Goal: Transaction & Acquisition: Purchase product/service

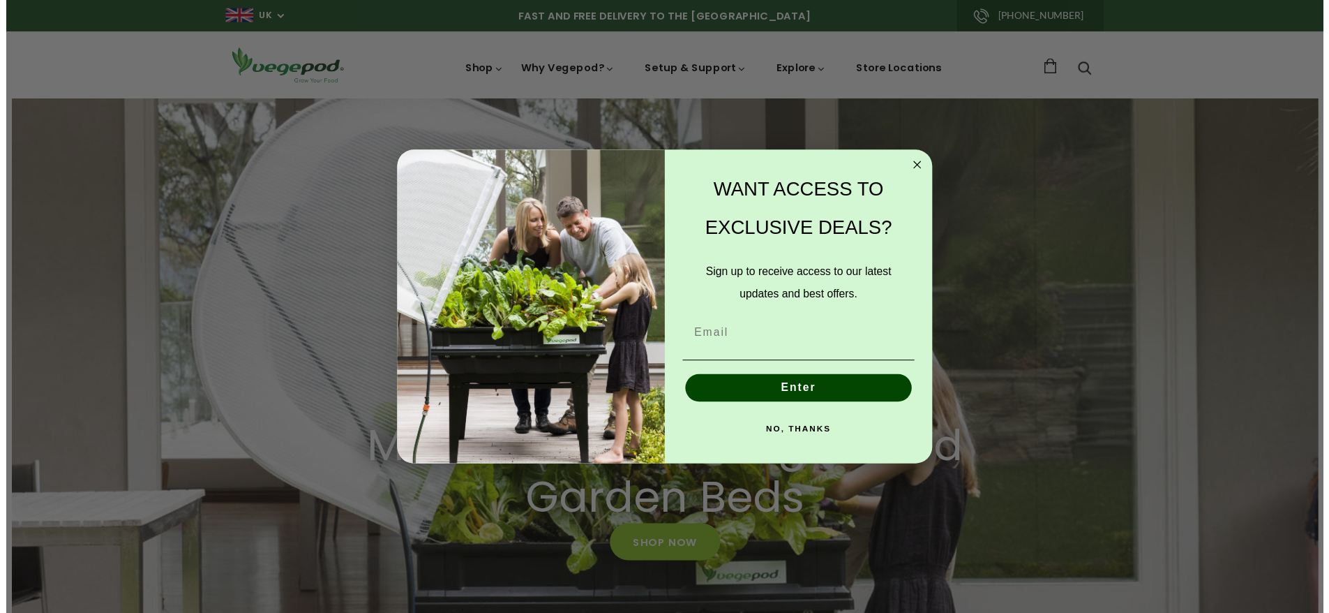
scroll to position [0, 518]
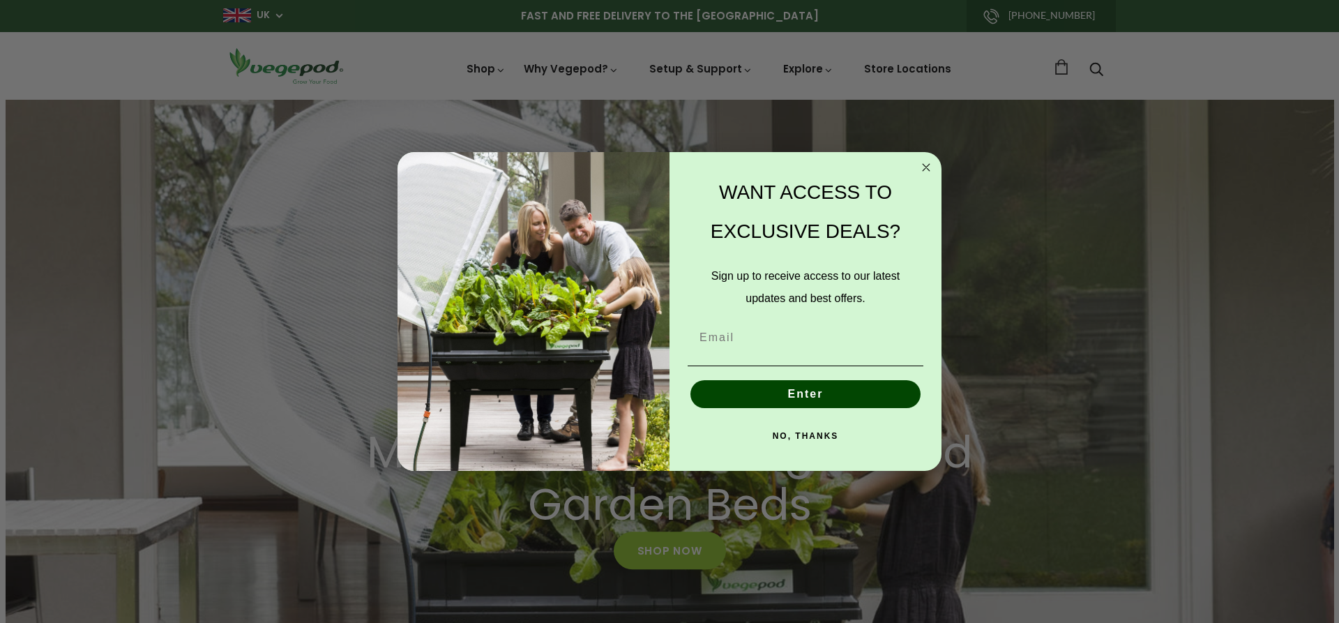
click at [820, 435] on button "NO, THANKS" at bounding box center [806, 436] width 236 height 28
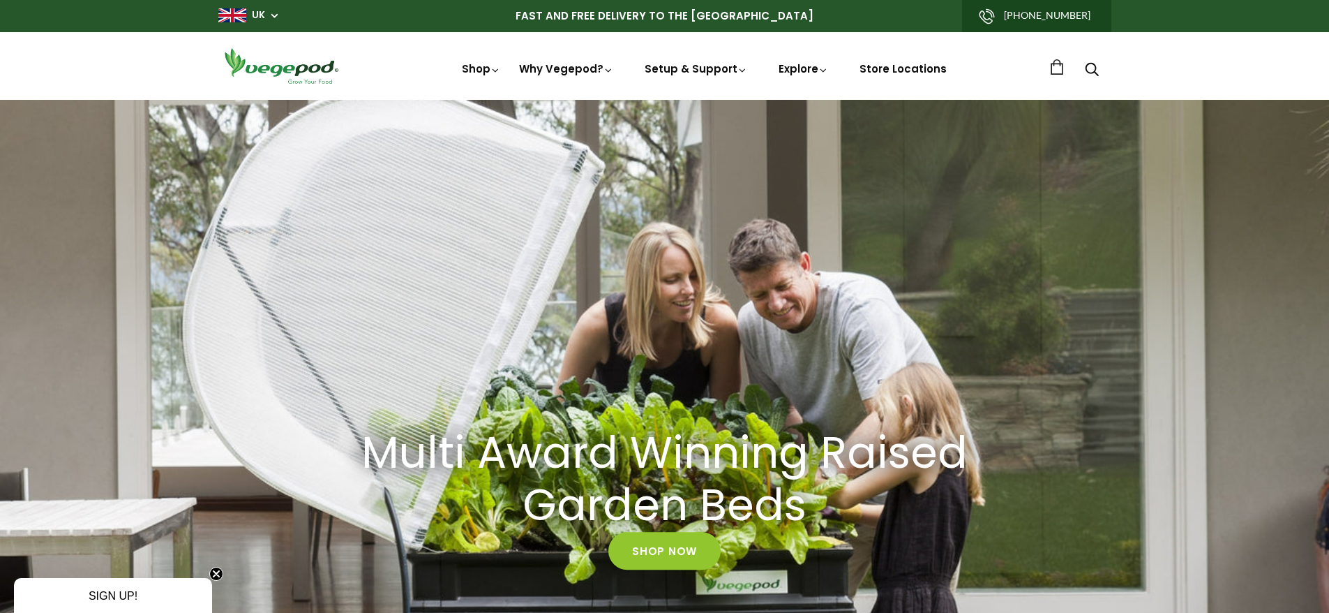
scroll to position [209, 0]
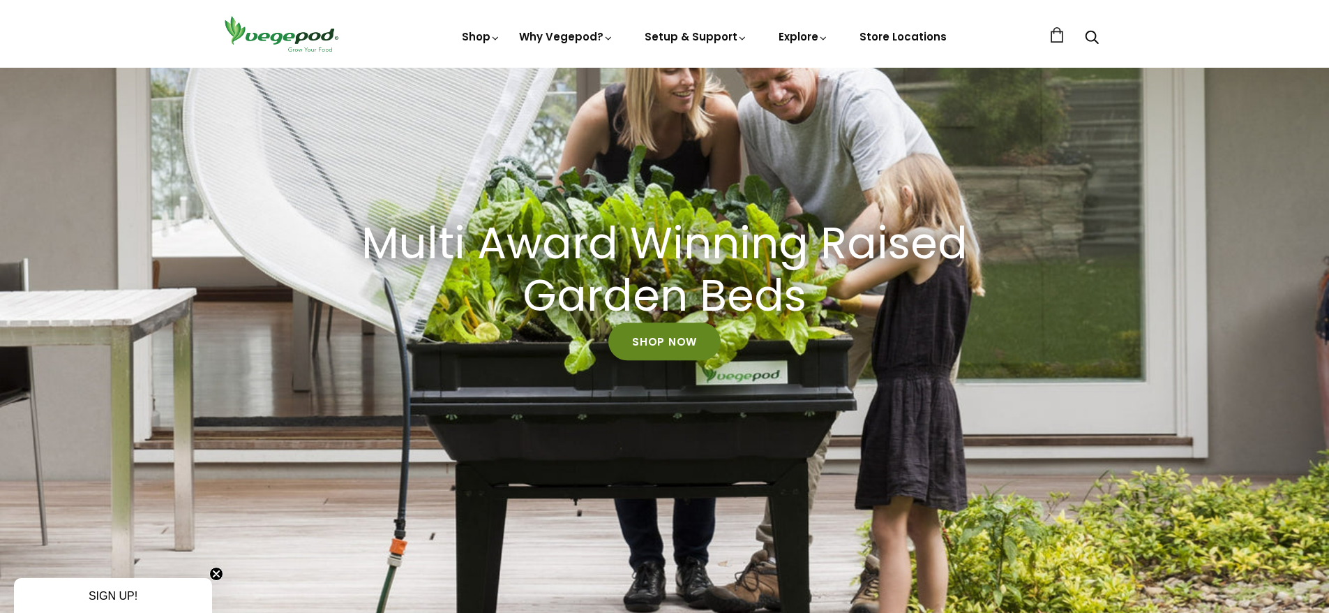
click at [661, 333] on link "Shop Now" at bounding box center [664, 341] width 112 height 38
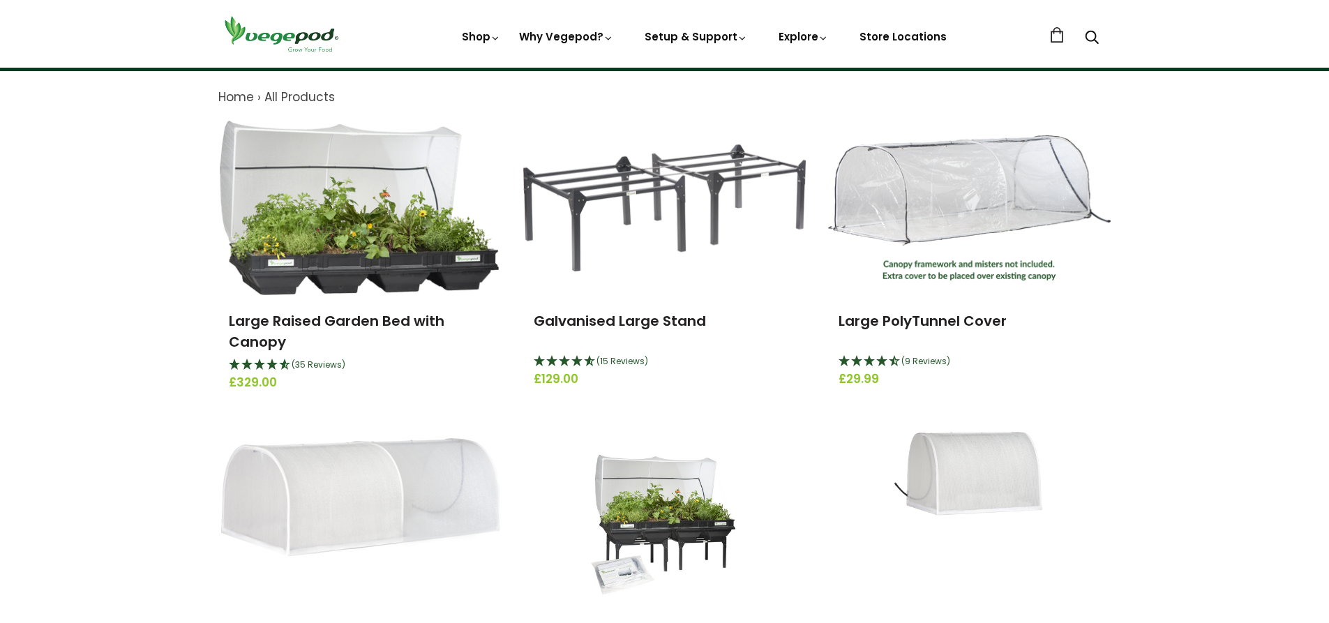
scroll to position [209, 0]
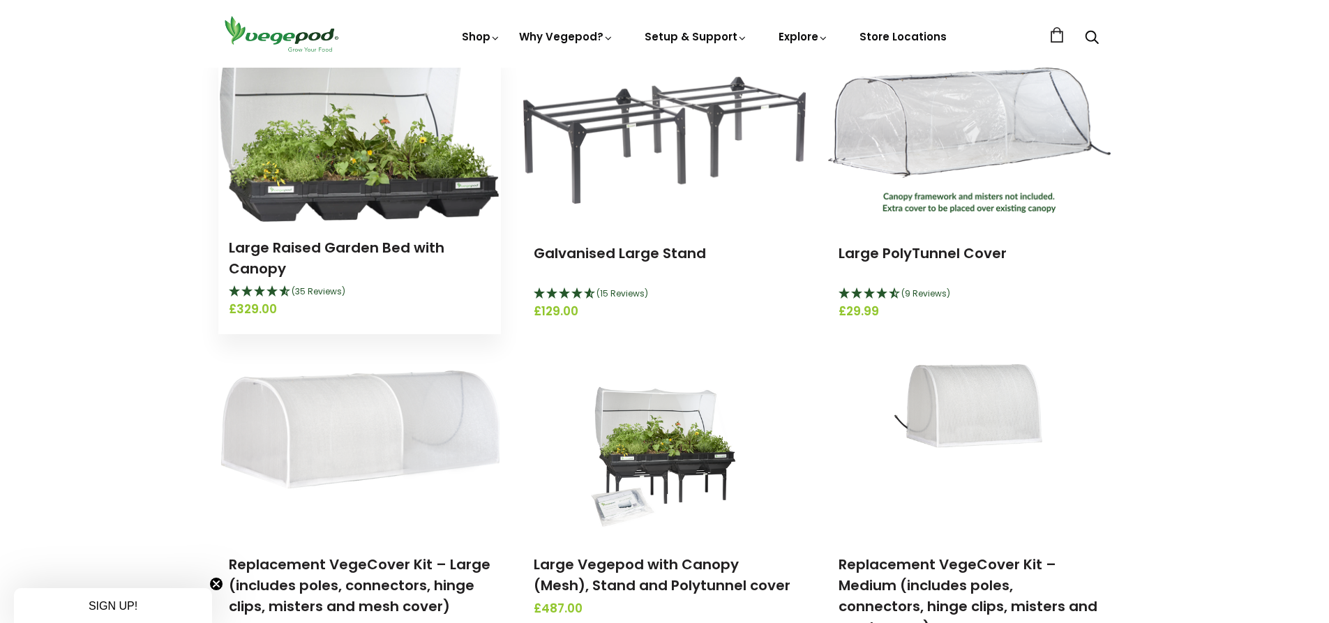
click at [355, 174] on img at bounding box center [359, 134] width 279 height 174
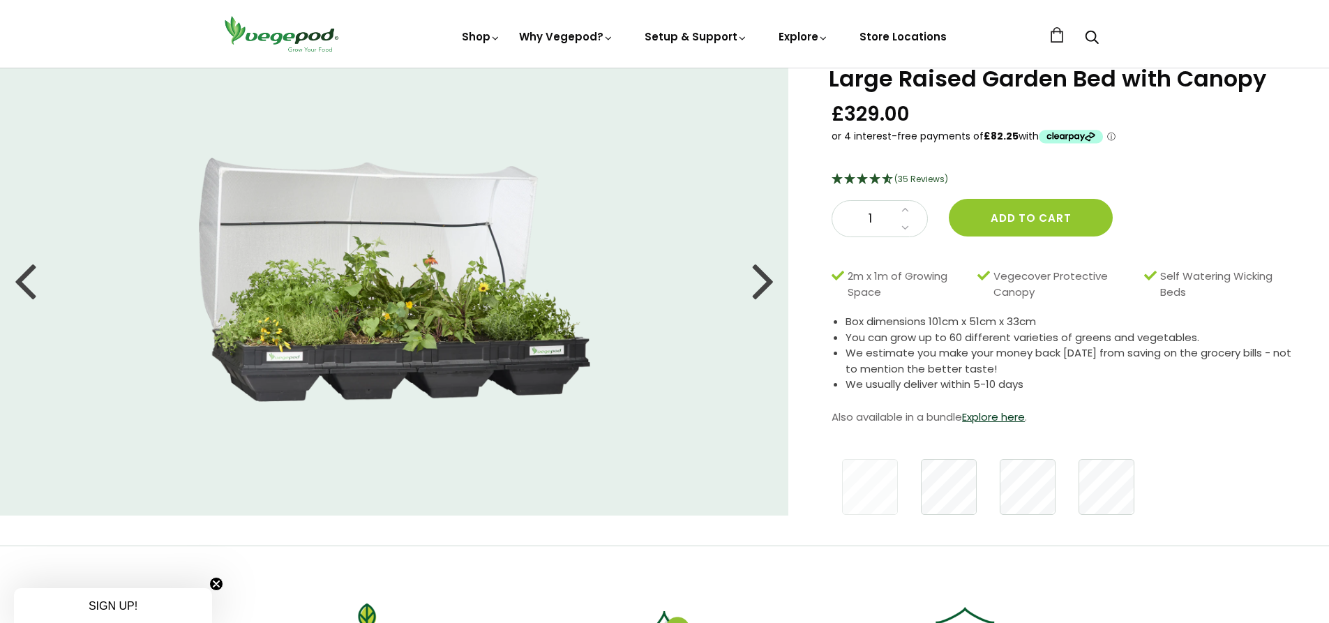
scroll to position [140, 0]
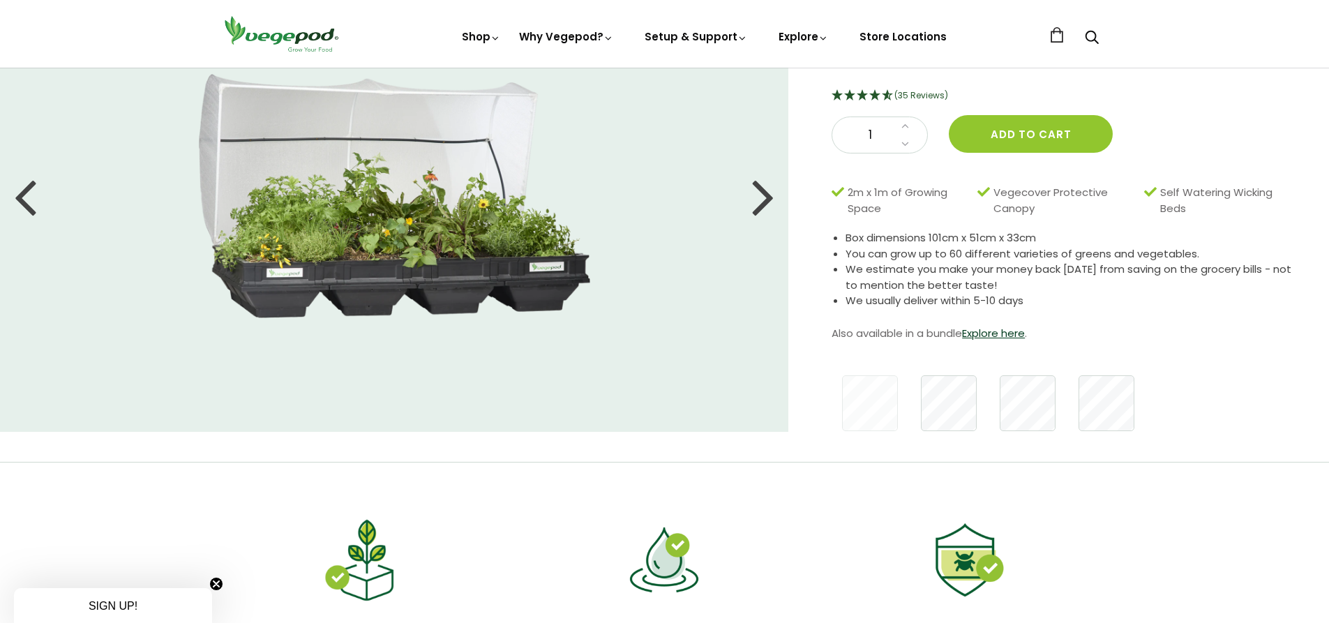
click at [774, 200] on div at bounding box center [763, 196] width 22 height 63
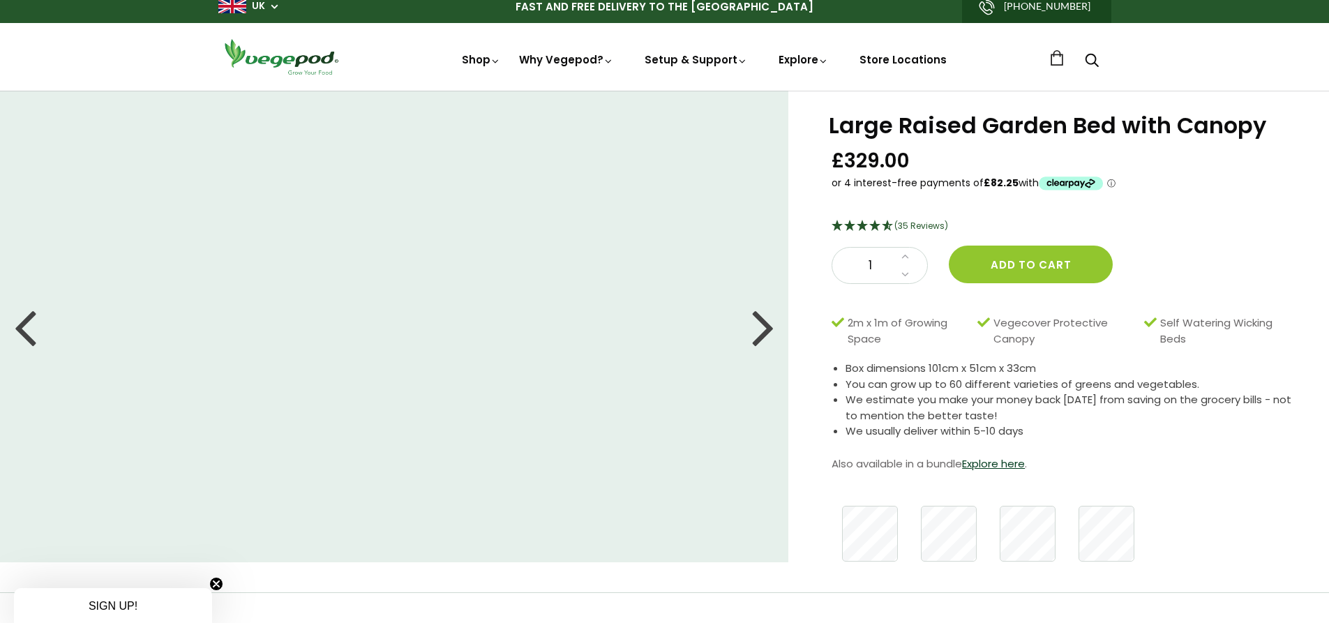
scroll to position [70, 0]
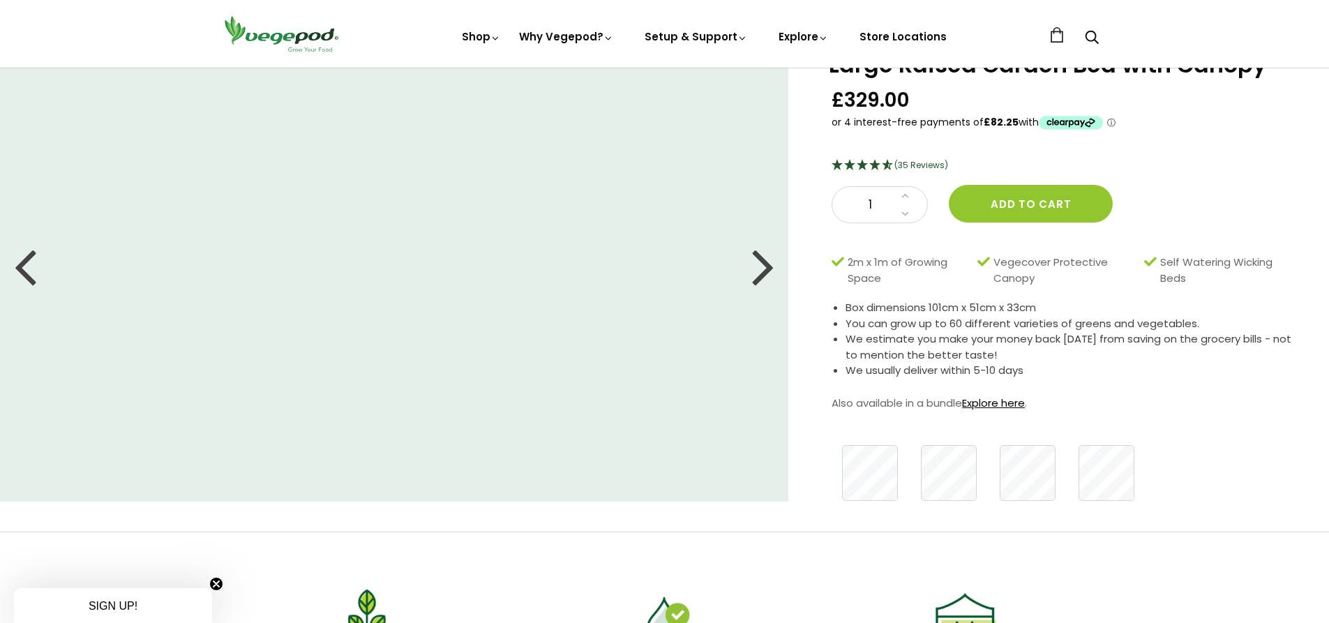
click at [993, 405] on link "Explore here" at bounding box center [993, 403] width 63 height 15
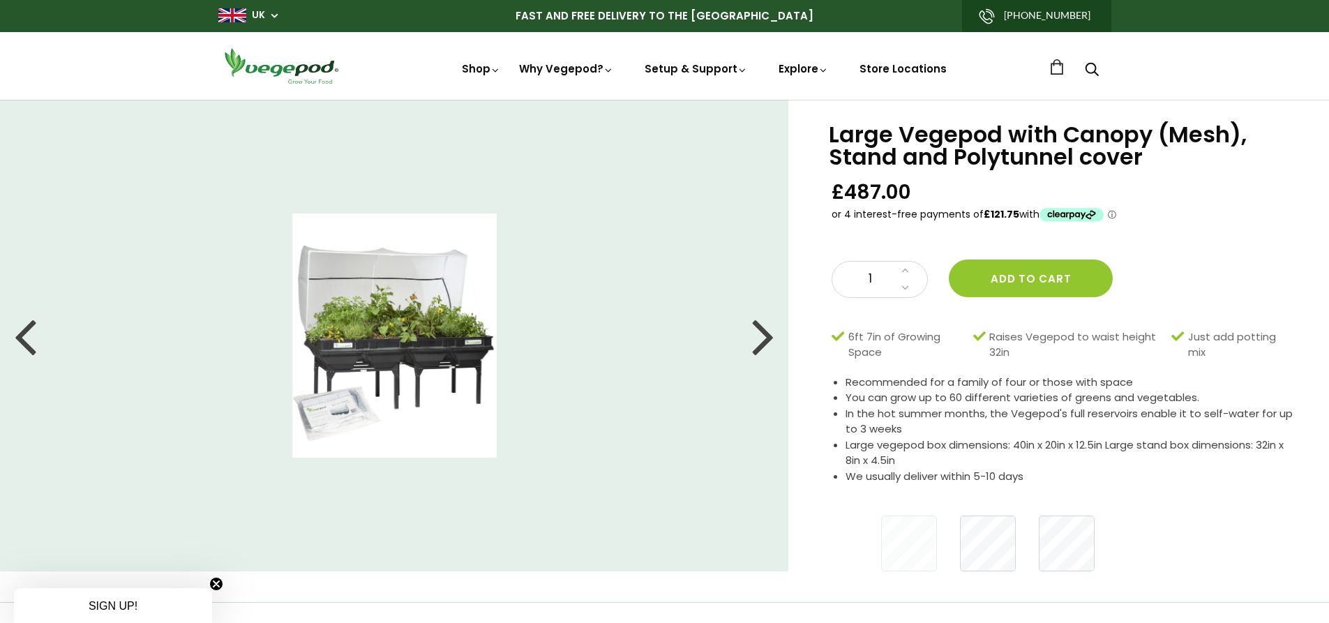
click at [763, 339] on div at bounding box center [763, 335] width 22 height 63
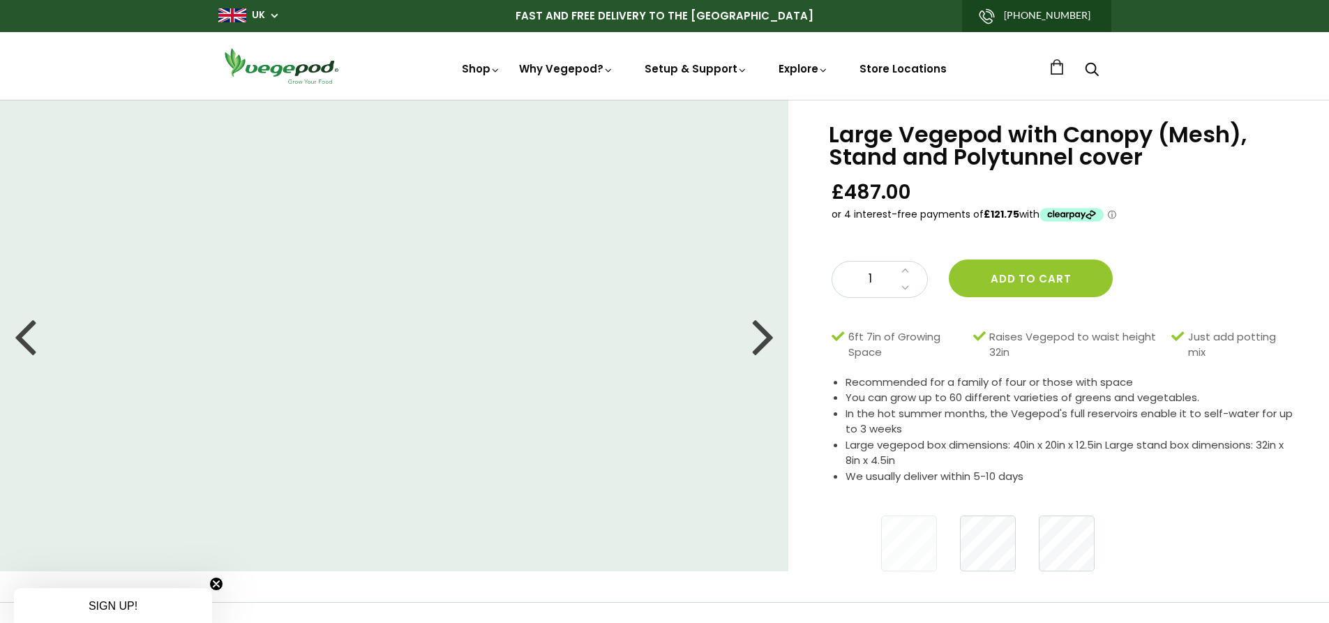
click at [763, 339] on div at bounding box center [763, 335] width 22 height 63
